Goal: Transaction & Acquisition: Obtain resource

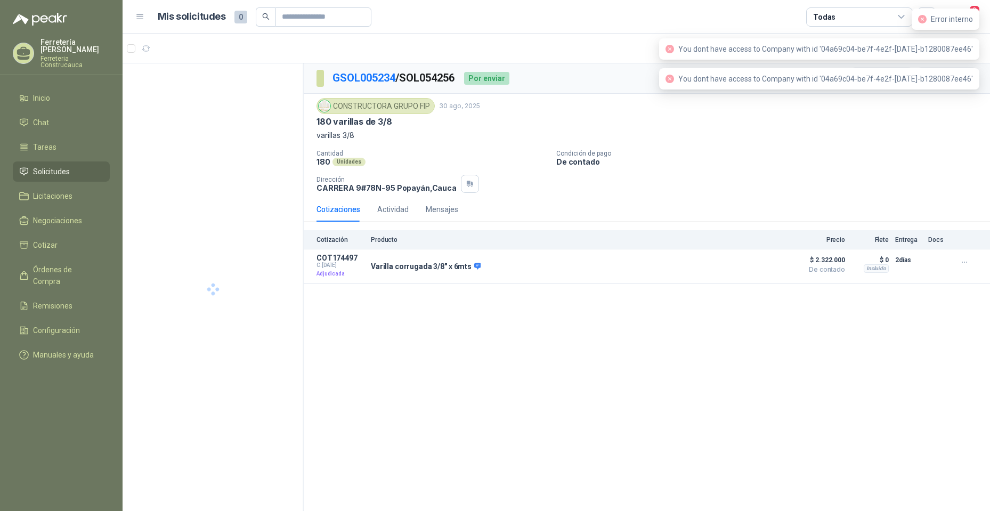
click at [706, 398] on div "GSOL005234 / SOL054256 Por enviar En tránsito Entregado CONSTRUCTORA GRUPO FIP …" at bounding box center [647, 288] width 687 height 451
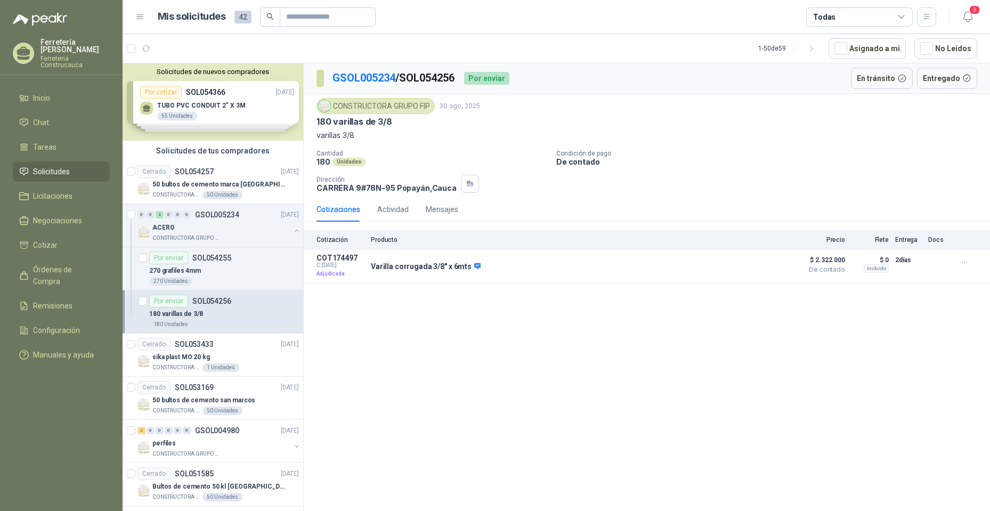
drag, startPoint x: 760, startPoint y: 157, endPoint x: 881, endPoint y: 101, distance: 133.1
click at [770, 152] on p "Condición de pago" at bounding box center [771, 153] width 430 height 7
click at [967, 18] on icon "button" at bounding box center [968, 16] width 13 height 13
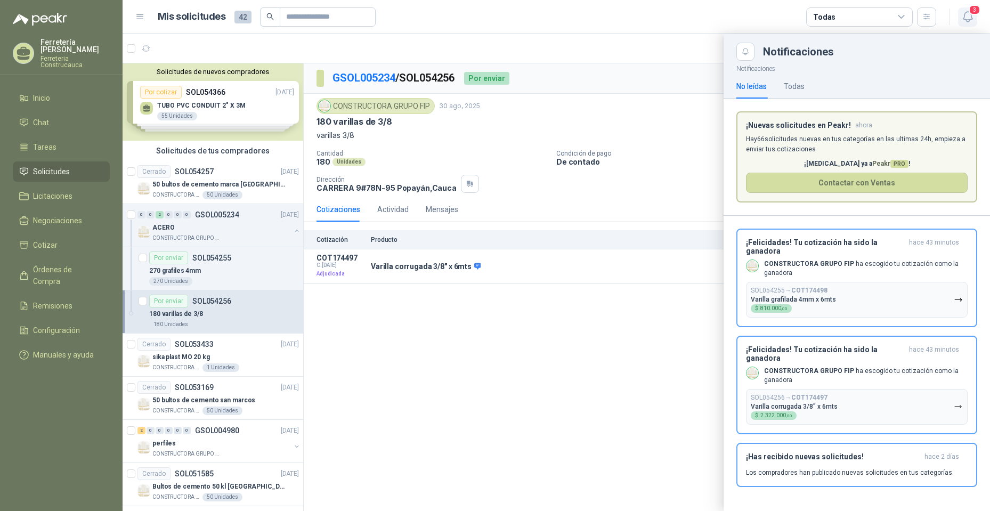
click at [968, 15] on icon "button" at bounding box center [968, 16] width 13 height 13
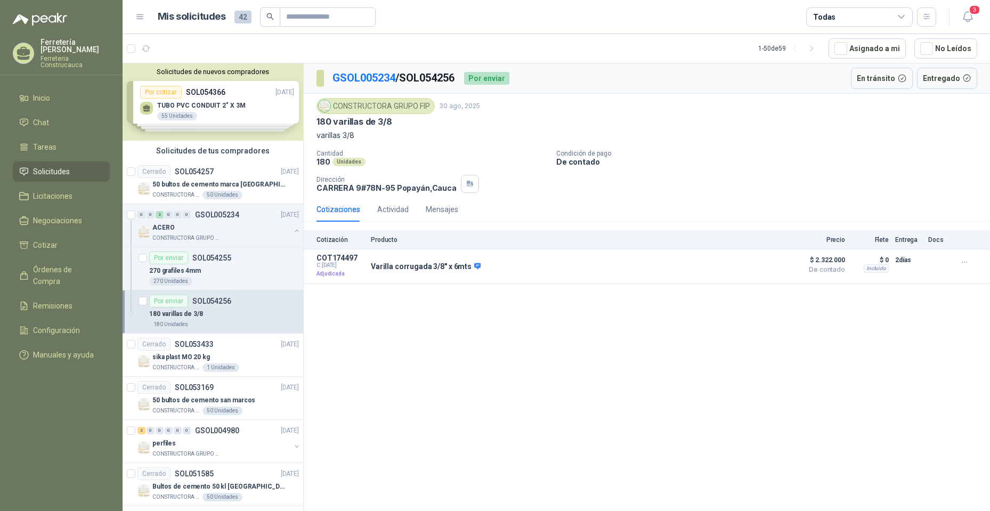
click at [593, 357] on div "GSOL005234 / SOL054256 Por enviar En tránsito Entregado CONSTRUCTORA GRUPO FIP …" at bounding box center [647, 288] width 687 height 451
click at [227, 262] on p "SOL054255" at bounding box center [211, 257] width 39 height 7
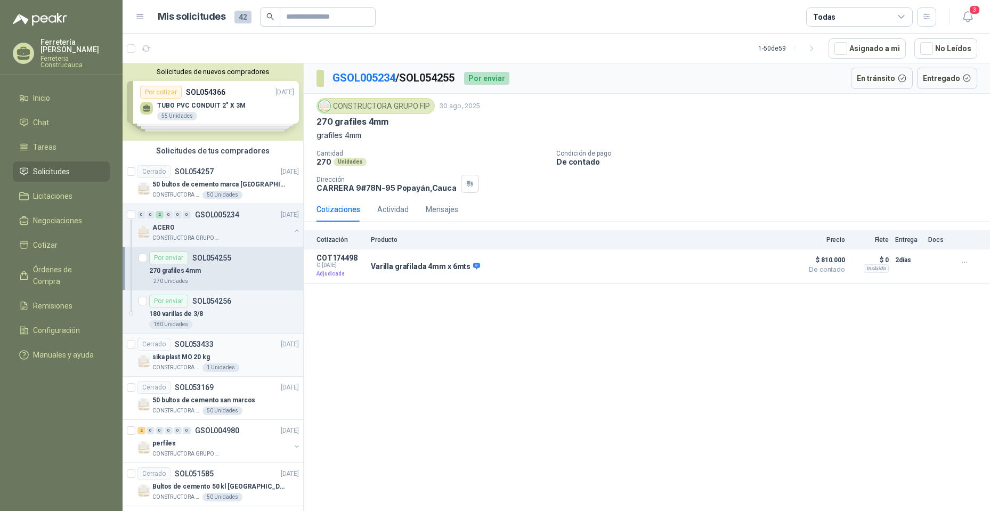
click at [262, 338] on div "Cerrado SOL053433 [DATE]" at bounding box center [219, 344] width 162 height 13
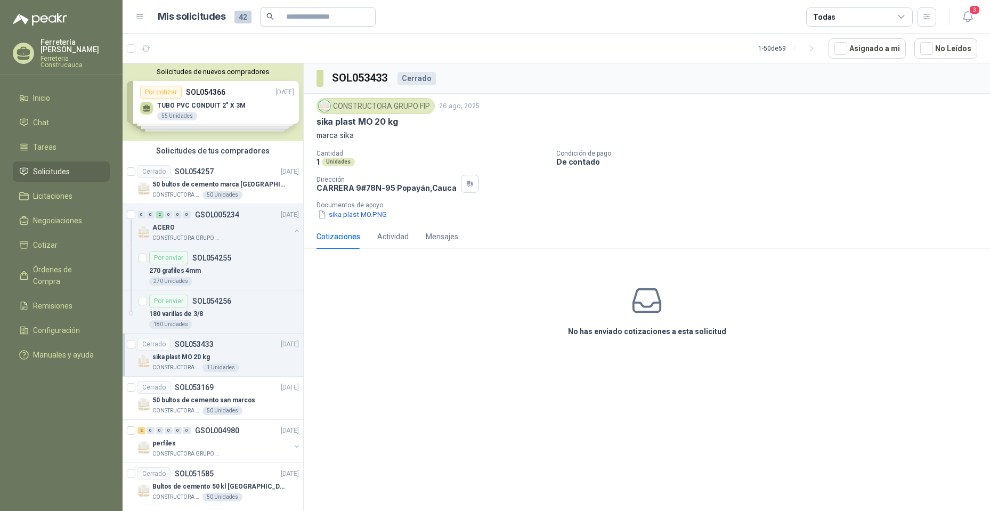
click at [465, 365] on div "SOL053433 Cerrado CONSTRUCTORA GRUPO FIP [DATE] sika plast MO 20 kg marca sika …" at bounding box center [647, 288] width 687 height 451
click at [231, 229] on div "ACERO" at bounding box center [221, 227] width 138 height 13
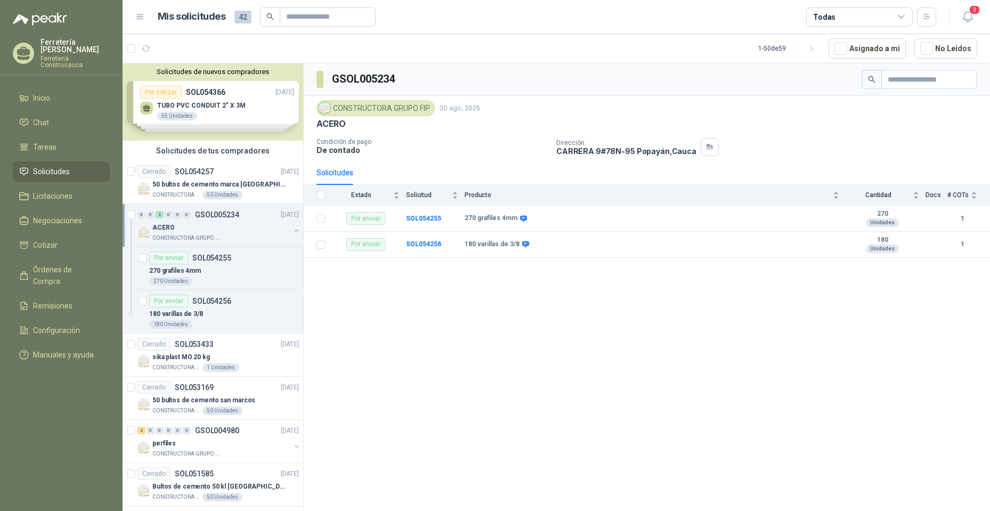
click at [489, 354] on div "GSOL005234 CONSTRUCTORA GRUPO FIP [DATE] ACERO Condición de pago De contado Dir…" at bounding box center [647, 288] width 687 height 451
click at [422, 391] on div "GSOL005234 CONSTRUCTORA GRUPO FIP [DATE] ACERO Condición de pago De contado Dir…" at bounding box center [647, 288] width 687 height 451
click at [523, 339] on div "GSOL005234 CONSTRUCTORA GRUPO FIP [DATE] ACERO Condición de pago De contado Dir…" at bounding box center [647, 288] width 687 height 451
click at [576, 392] on div "GSOL005234 CONSTRUCTORA GRUPO FIP [DATE] ACERO Condición de pago De contado Dir…" at bounding box center [647, 288] width 687 height 451
click at [620, 323] on div "GSOL005234 CONSTRUCTORA GRUPO FIP [DATE] ACERO Condición de pago De contado Dir…" at bounding box center [647, 288] width 687 height 451
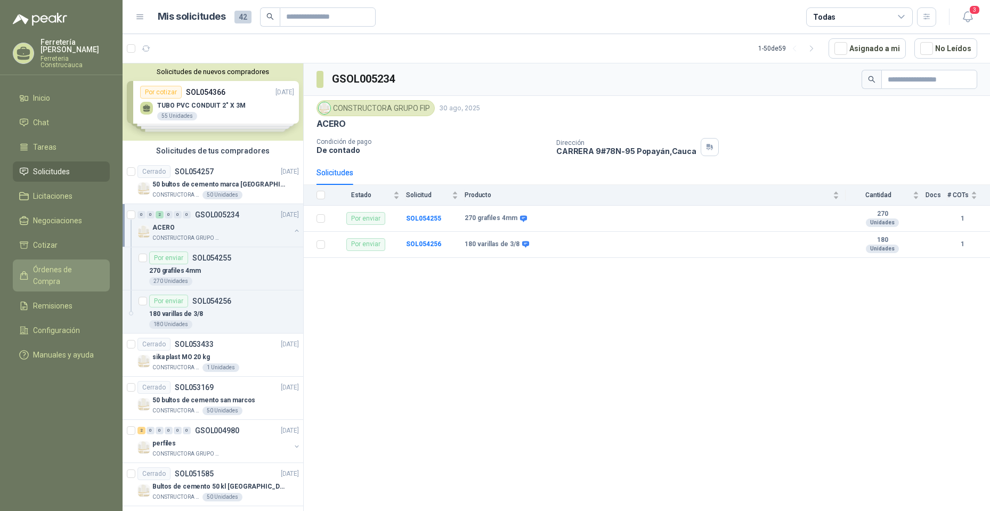
click at [59, 265] on span "Órdenes de Compra" at bounding box center [66, 275] width 67 height 23
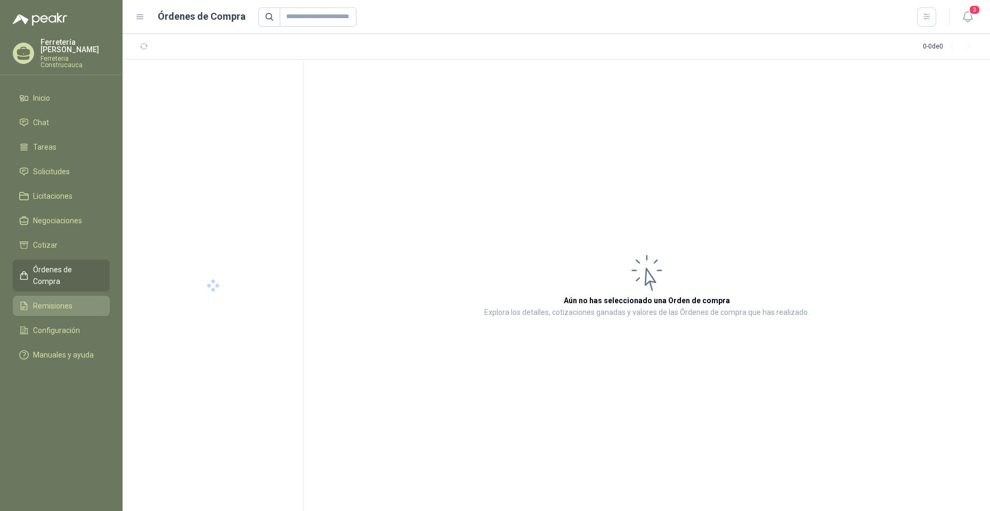
click at [56, 296] on link "Remisiones" at bounding box center [61, 306] width 97 height 20
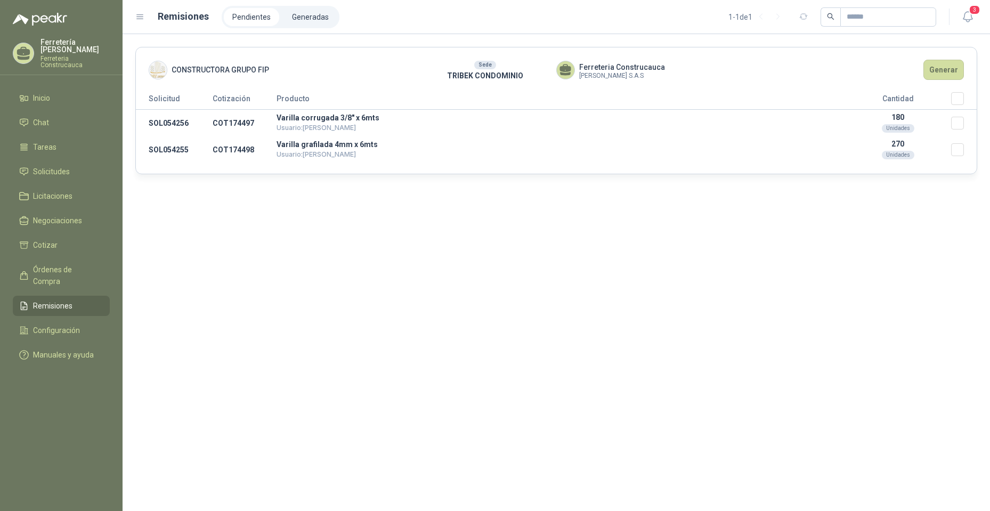
click at [61, 296] on link "Remisiones" at bounding box center [61, 306] width 97 height 20
click at [816, 248] on div "CONSTRUCTORA GRUPO FIP Sede TRIBEK CONDOMINIO Ferreteria [PERSON_NAME] [PERSON_…" at bounding box center [557, 272] width 868 height 477
drag, startPoint x: 598, startPoint y: 139, endPoint x: 645, endPoint y: 195, distance: 73.4
click at [596, 139] on td "Varilla grafilada 4mm x 6mts Usuario: [PERSON_NAME]" at bounding box center [561, 149] width 568 height 27
click at [843, 306] on div "CONSTRUCTORA GRUPO FIP Sede TRIBEK CONDOMINIO Ferreteria [PERSON_NAME] [PERSON_…" at bounding box center [557, 272] width 868 height 477
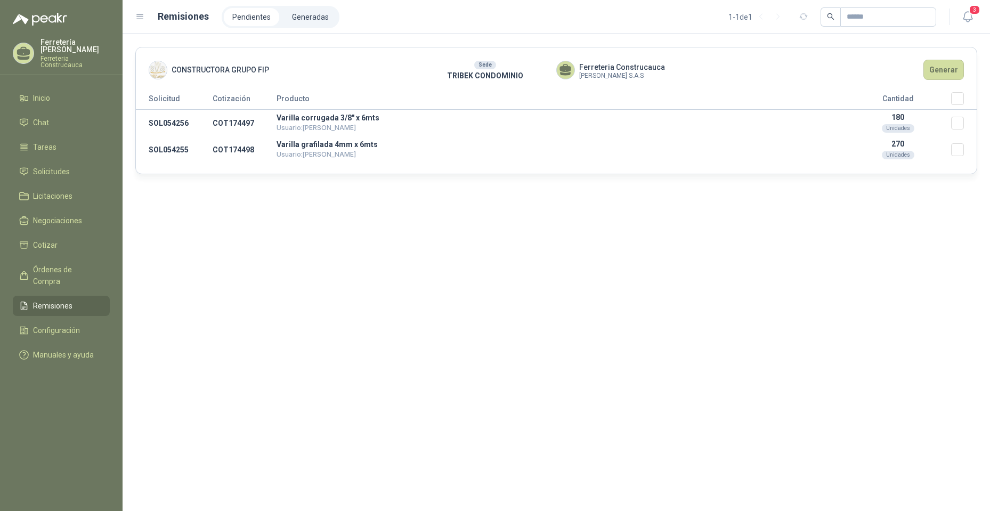
click at [909, 292] on div "CONSTRUCTORA GRUPO FIP Sede TRIBEK CONDOMINIO Ferreteria [PERSON_NAME] [PERSON_…" at bounding box center [557, 272] width 868 height 477
click at [944, 72] on button "Generar" at bounding box center [944, 70] width 41 height 20
click at [922, 238] on div "CONSTRUCTORA GRUPO FIP Sede TRIBEK CONDOMINIO Ferreteria [PERSON_NAME] [PERSON_…" at bounding box center [557, 272] width 868 height 477
click at [59, 300] on span "Remisiones" at bounding box center [52, 306] width 39 height 12
click at [633, 268] on div "CONSTRUCTORA GRUPO FIP Sede TRIBEK CONDOMINIO Ferreteria [PERSON_NAME] [PERSON_…" at bounding box center [557, 272] width 868 height 477
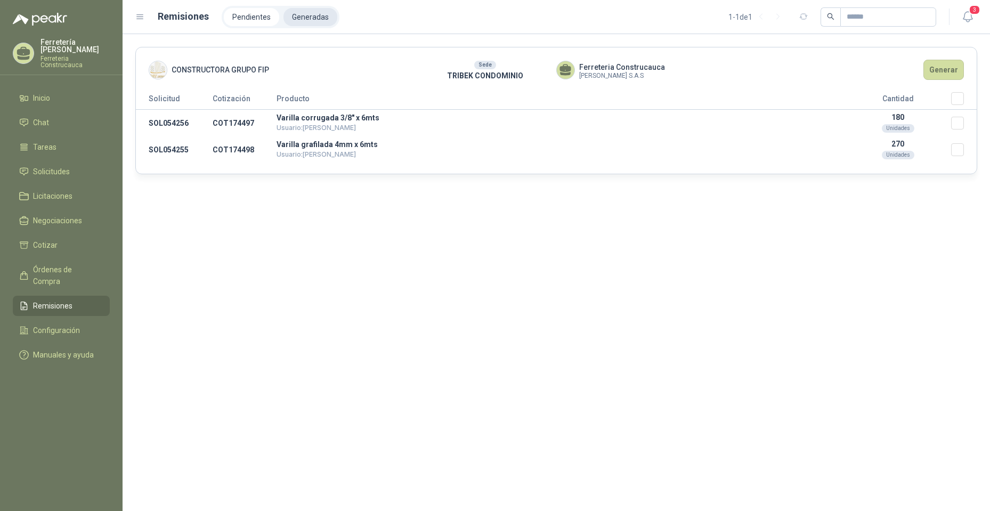
click at [304, 22] on li "Generadas" at bounding box center [311, 17] width 54 height 18
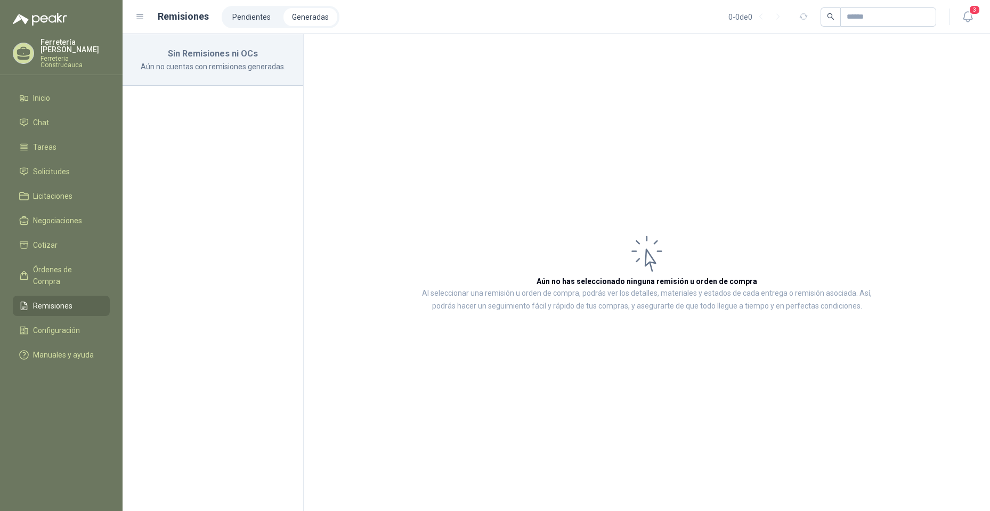
click at [196, 64] on p "Aún no cuentas con remisiones generadas." at bounding box center [212, 67] width 155 height 12
click at [254, 13] on li "Pendientes" at bounding box center [251, 17] width 55 height 18
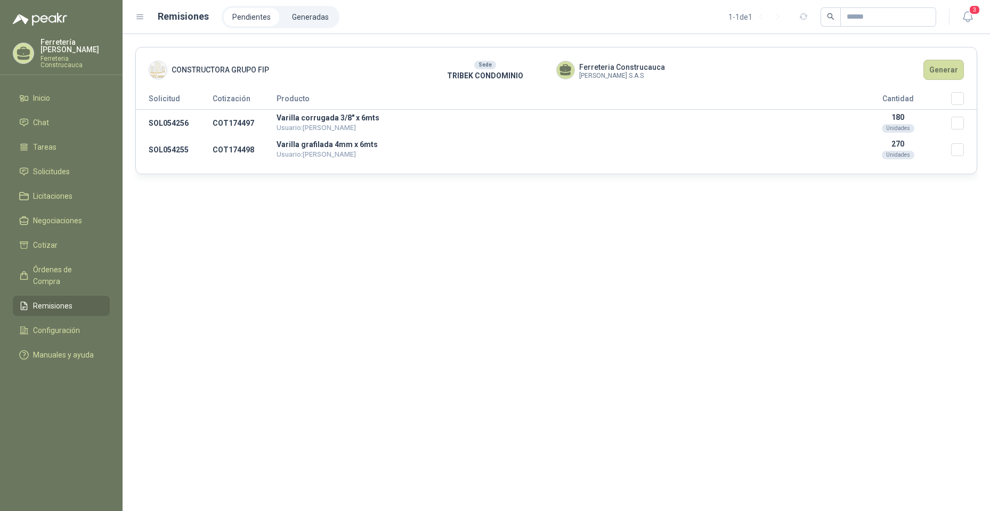
click at [547, 337] on div "CONSTRUCTORA GRUPO FIP Sede TRIBEK CONDOMINIO Ferreteria [PERSON_NAME] [PERSON_…" at bounding box center [557, 272] width 868 height 477
click at [62, 269] on link "Órdenes de Compra" at bounding box center [61, 276] width 97 height 32
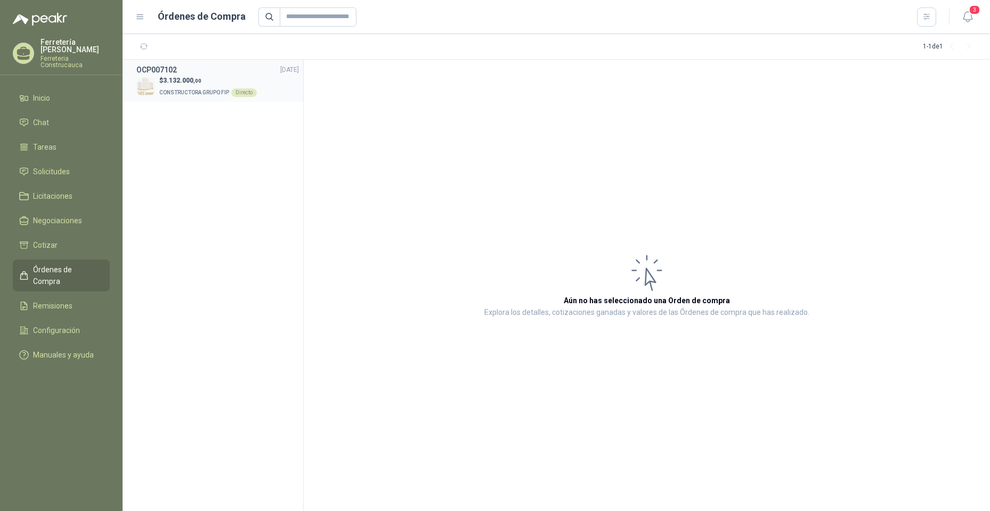
click at [189, 98] on li "OCP007102 [DATE] $ 3.132.000 ,00 CONSTRUCTORA GRUPO FIP Directo" at bounding box center [213, 81] width 181 height 42
click at [200, 84] on p "$ 3.132.000 ,00" at bounding box center [208, 81] width 98 height 10
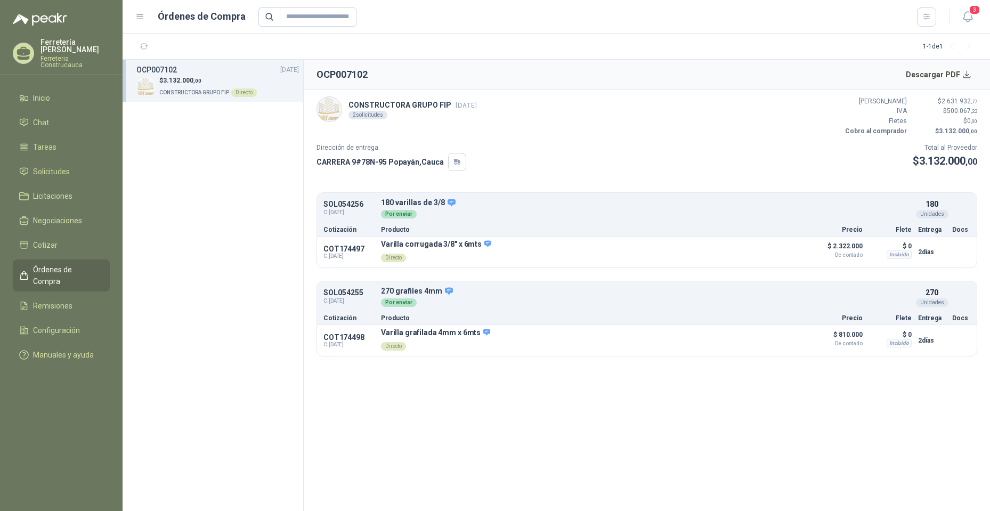
click at [723, 442] on section "OCP007102 Descargar PDF CONSTRUCTORA GRUPO FIP [DATE] 2 solicitudes Valor Bruto…" at bounding box center [647, 285] width 687 height 451
click at [818, 433] on section "OCP007102 Descargar PDF CONSTRUCTORA GRUPO FIP [DATE] 2 solicitudes Valor Bruto…" at bounding box center [647, 285] width 687 height 451
click at [969, 74] on button "Descargar PDF" at bounding box center [939, 74] width 78 height 21
click at [62, 217] on span "Negociaciones" at bounding box center [57, 221] width 49 height 12
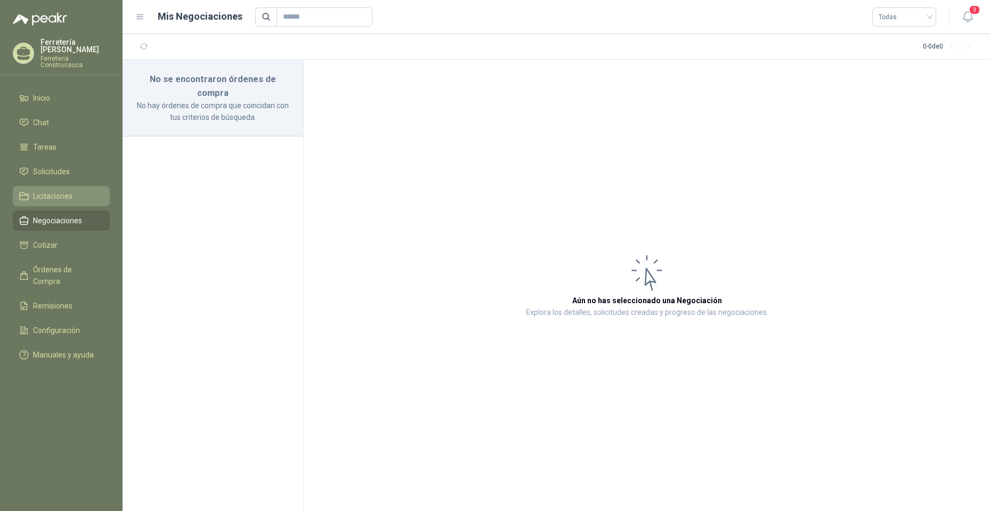
click at [74, 191] on li "Licitaciones" at bounding box center [61, 196] width 84 height 12
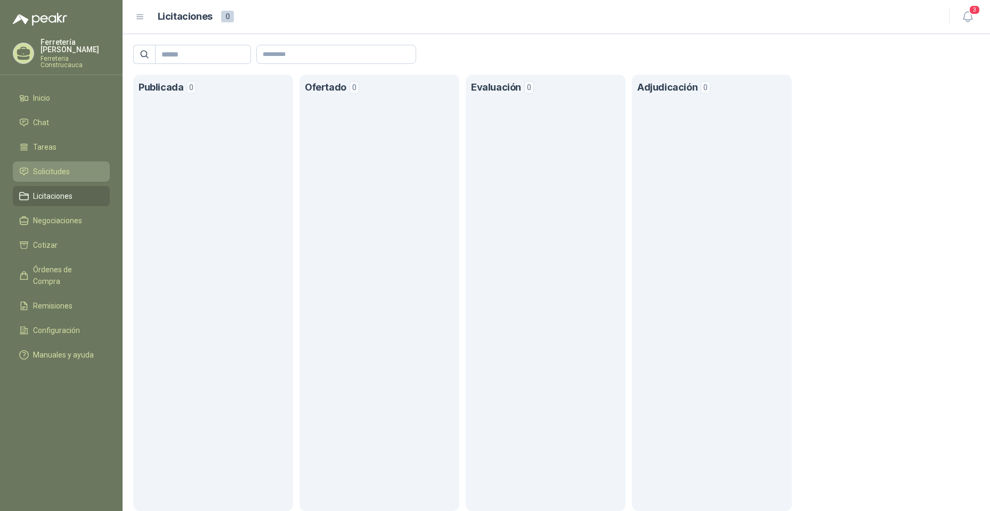
click at [61, 162] on link "Solicitudes" at bounding box center [61, 172] width 97 height 20
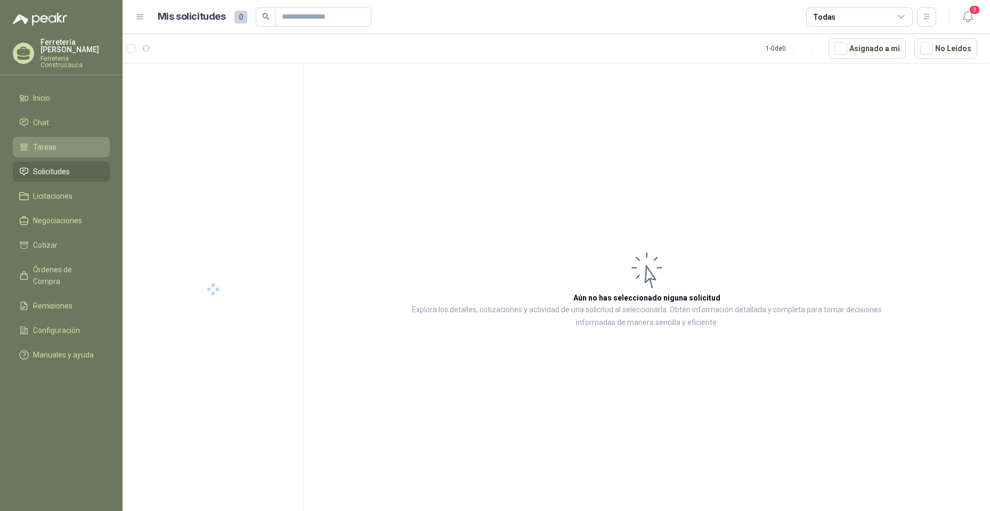
click at [63, 141] on li "Tareas" at bounding box center [61, 147] width 84 height 12
click at [62, 117] on li "Chat" at bounding box center [61, 123] width 84 height 12
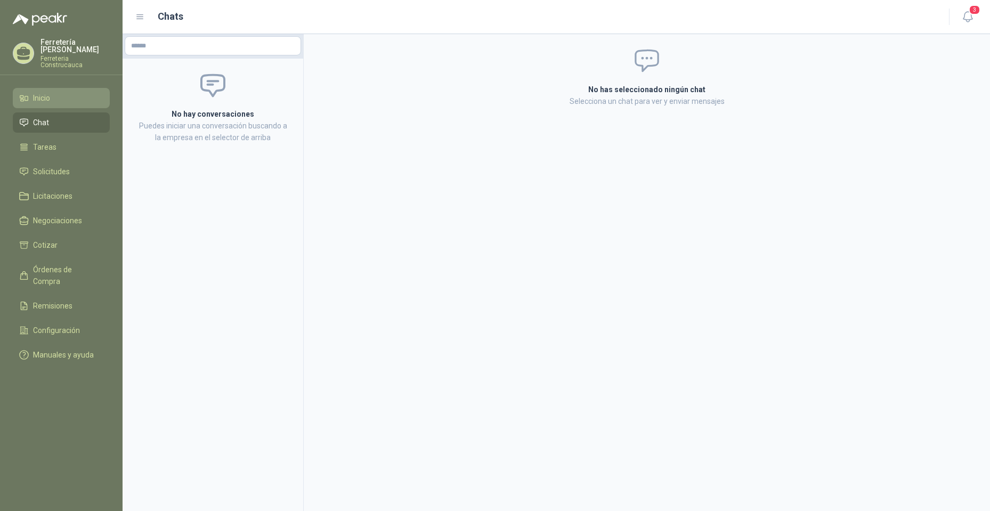
click at [56, 92] on li "Inicio" at bounding box center [61, 98] width 84 height 12
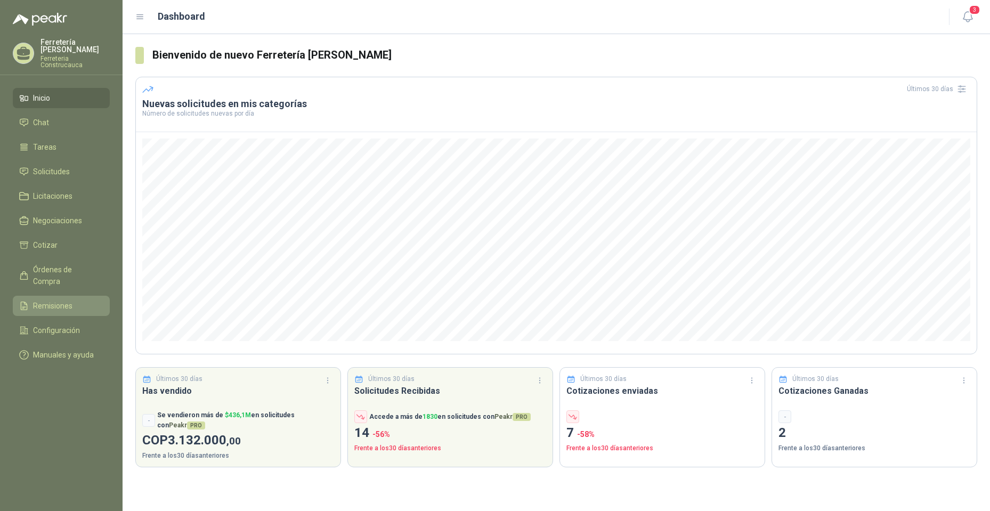
click at [53, 300] on span "Remisiones" at bounding box center [52, 306] width 39 height 12
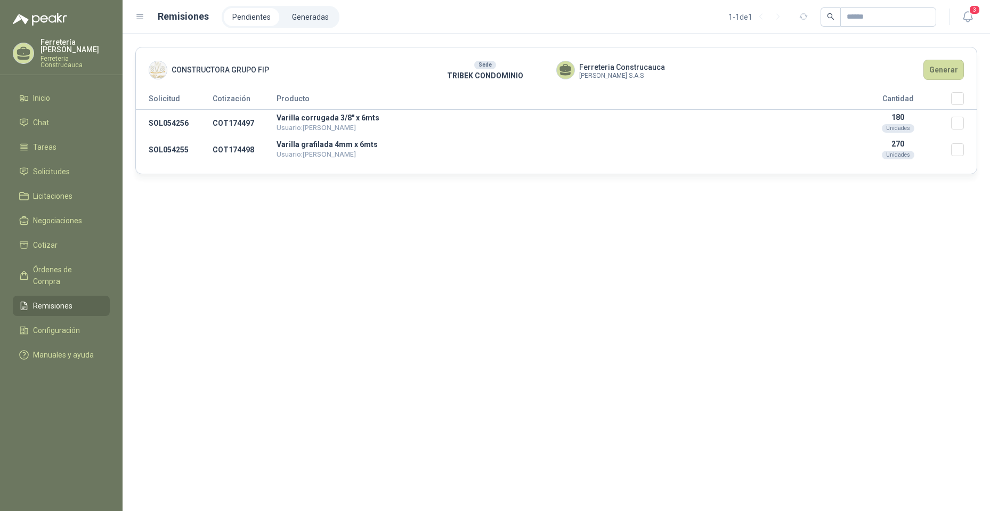
drag, startPoint x: 850, startPoint y: 348, endPoint x: 887, endPoint y: 326, distance: 43.0
click at [864, 342] on div "CONSTRUCTORA GRUPO FIP Sede TRIBEK CONDOMINIO Ferreteria [PERSON_NAME] [PERSON_…" at bounding box center [557, 272] width 868 height 477
click at [71, 267] on span "Órdenes de Compra" at bounding box center [66, 275] width 67 height 23
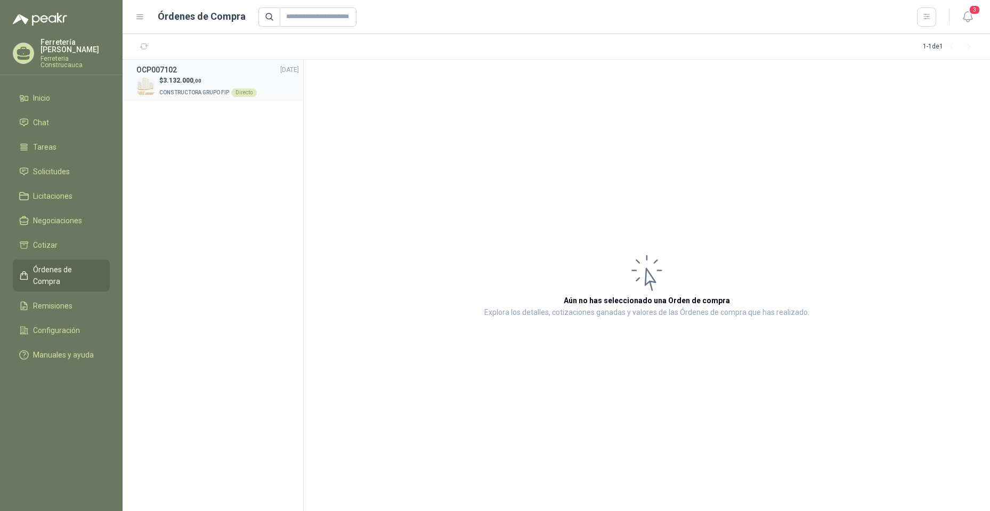
click at [163, 90] on span "CONSTRUCTORA GRUPO FIP" at bounding box center [194, 93] width 70 height 6
